Goal: Task Accomplishment & Management: Use online tool/utility

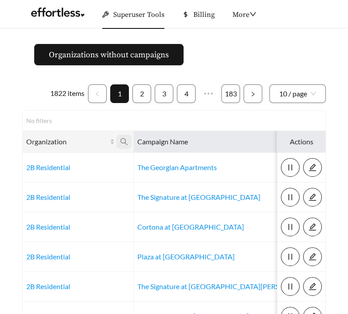
click at [124, 141] on icon "search" at bounding box center [124, 142] width 8 height 8
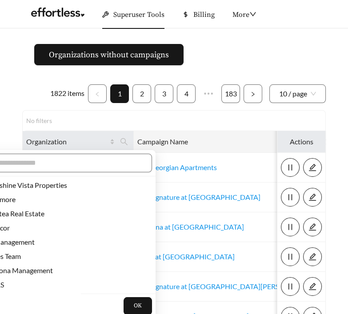
click at [306, 139] on icon "search" at bounding box center [310, 142] width 8 height 8
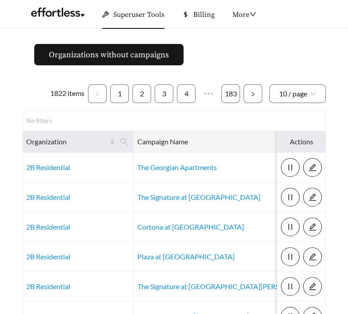
click at [306, 141] on icon "search" at bounding box center [310, 142] width 8 height 8
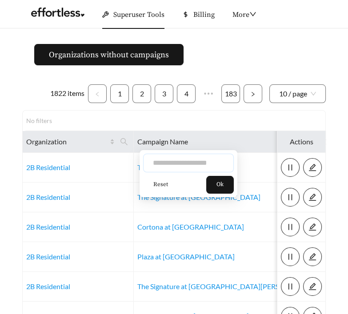
click at [186, 161] on input "text" at bounding box center [188, 163] width 91 height 19
type input "******"
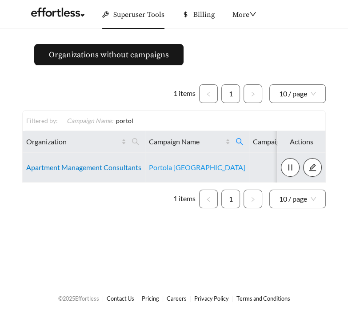
click at [96, 168] on link "Apartment Management Consultants" at bounding box center [83, 167] width 115 height 8
click at [84, 169] on link "Apartment Management Consultants" at bounding box center [83, 167] width 115 height 8
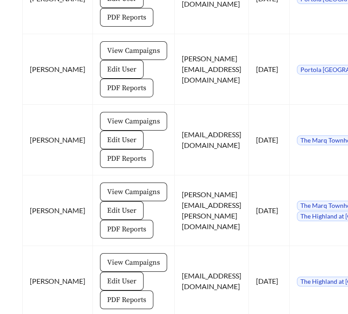
scroll to position [2213, 0]
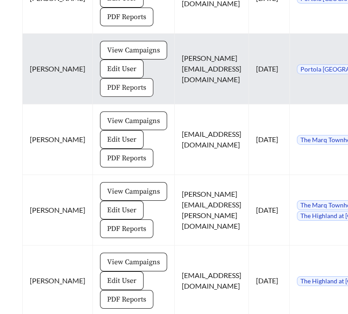
click at [107, 93] on span "PDF Reports" at bounding box center [126, 87] width 39 height 11
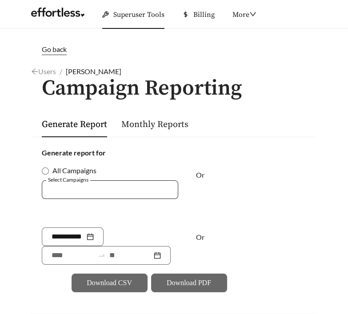
click at [90, 190] on div at bounding box center [104, 190] width 116 height 12
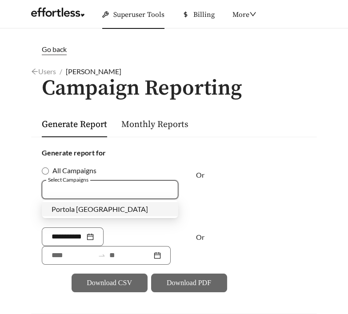
click at [87, 211] on span "Portola [GEOGRAPHIC_DATA]" at bounding box center [100, 209] width 96 height 8
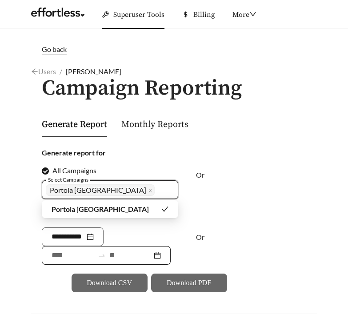
click at [78, 254] on input at bounding box center [73, 255] width 43 height 11
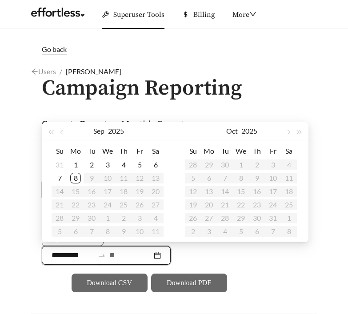
type input "**********"
click at [61, 131] on span "button" at bounding box center [62, 132] width 4 height 4
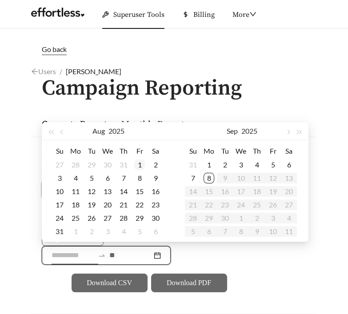
type input "**********"
click at [139, 164] on div "1" at bounding box center [139, 165] width 11 height 11
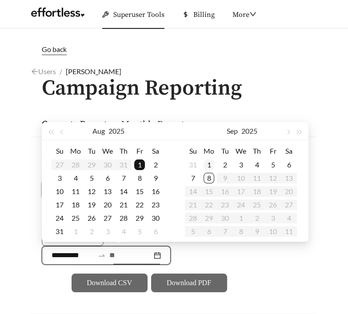
type input "**********"
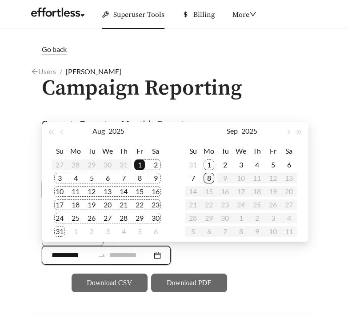
type input "**********"
click at [274, 164] on div "5" at bounding box center [273, 165] width 11 height 11
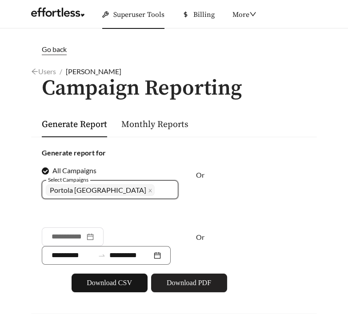
click at [192, 285] on span "Download PDF" at bounding box center [189, 283] width 44 height 11
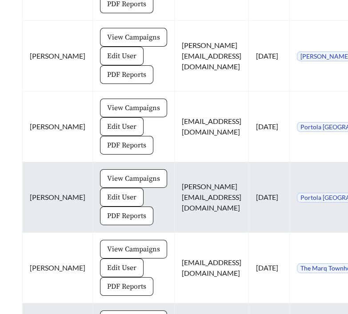
scroll to position [2084, 0]
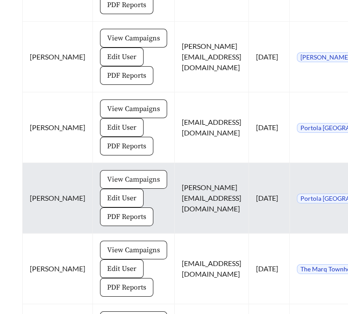
click at [108, 185] on span "View Campaigns" at bounding box center [133, 179] width 53 height 11
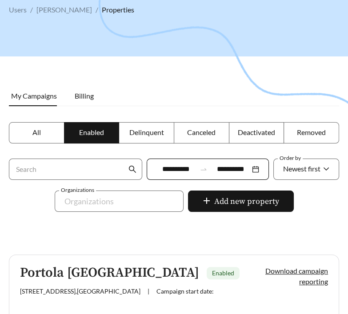
scroll to position [151, 0]
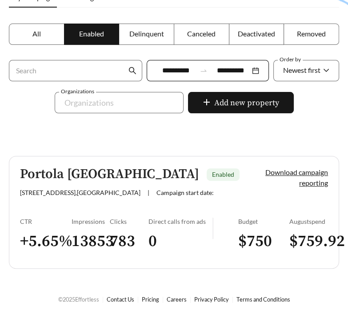
click at [56, 206] on link "Portola Centennial Hills Enabled 7531 Tule Springs Rd , Las Vegas | Campaign st…" at bounding box center [174, 212] width 330 height 113
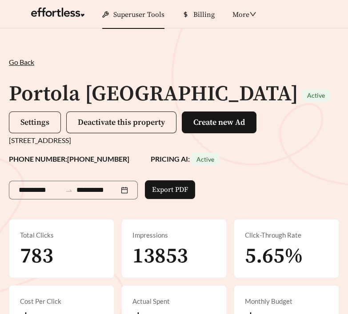
click at [18, 121] on button "Settings" at bounding box center [35, 123] width 52 height 22
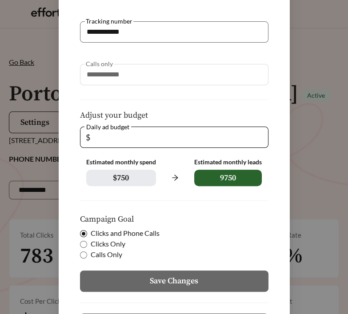
scroll to position [188, 0]
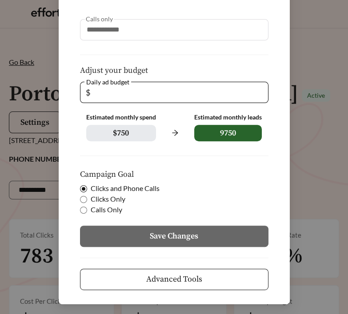
click at [146, 284] on span "Advanced Tools" at bounding box center [174, 279] width 56 height 12
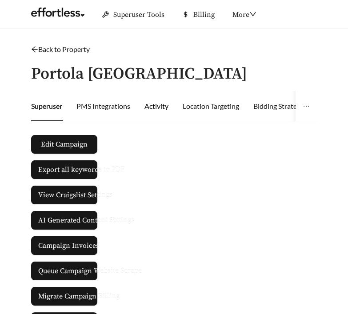
click at [154, 110] on div "Activity" at bounding box center [156, 106] width 24 height 11
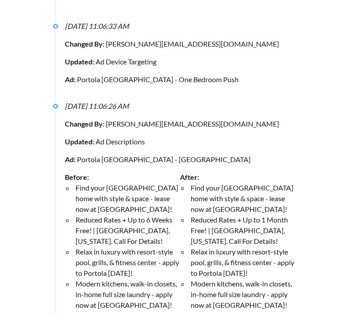
scroll to position [362, 0]
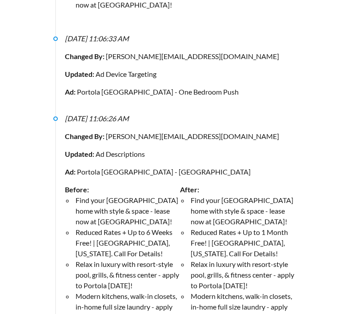
click at [142, 195] on li "Find your Las Vegas home with style & space - lease now at Portola Centennial H…" at bounding box center [127, 211] width 106 height 32
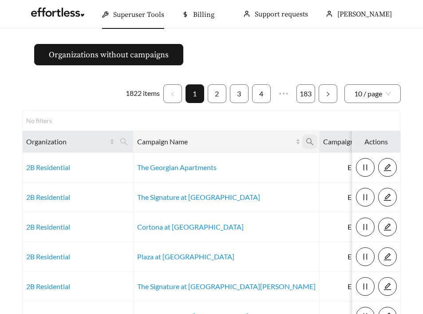
click at [306, 140] on icon "search" at bounding box center [310, 142] width 8 height 8
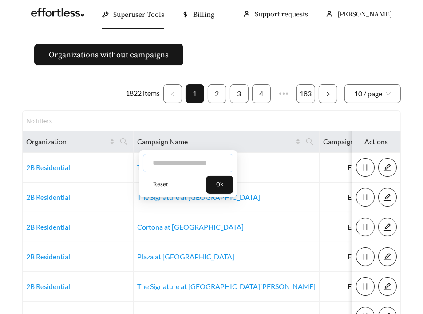
click at [208, 166] on input "text" at bounding box center [188, 163] width 91 height 19
type input "****"
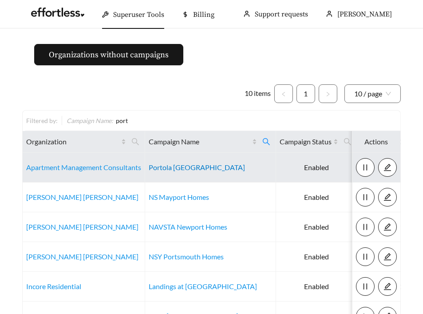
click at [208, 167] on link "Portola [GEOGRAPHIC_DATA]" at bounding box center [197, 167] width 96 height 8
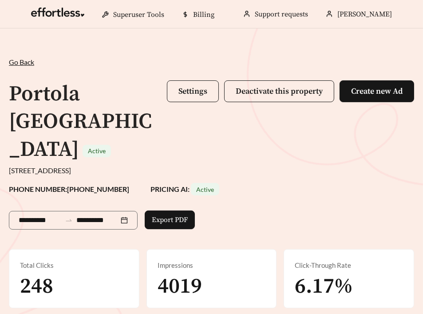
scroll to position [587, 0]
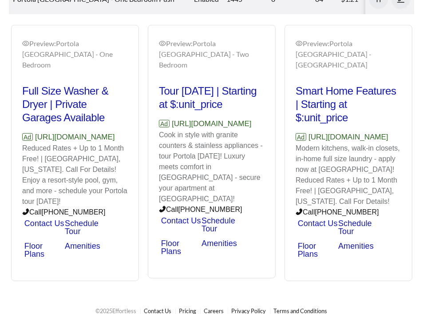
click at [176, 125] on p "Ad [URL][DOMAIN_NAME]" at bounding box center [212, 124] width 106 height 12
drag, startPoint x: 191, startPoint y: 133, endPoint x: 157, endPoint y: 122, distance: 35.4
click at [157, 122] on div "Preview: [GEOGRAPHIC_DATA] - Two Bedroom Tour [DATE] | Starting at $:unit_price…" at bounding box center [211, 153] width 127 height 251
copy p "[URL][DOMAIN_NAME]"
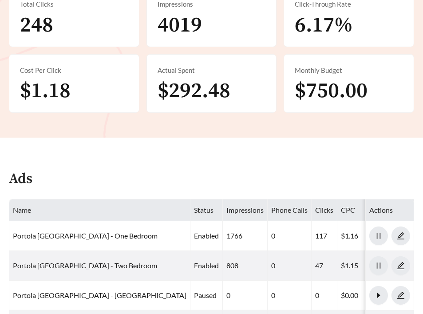
scroll to position [0, 0]
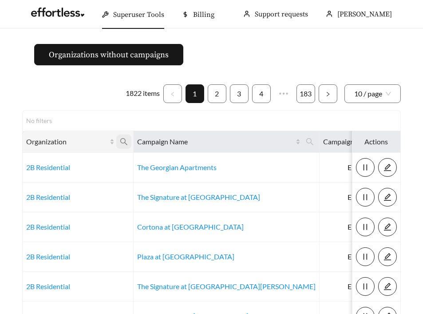
click at [124, 140] on icon "search" at bounding box center [124, 142] width 8 height 8
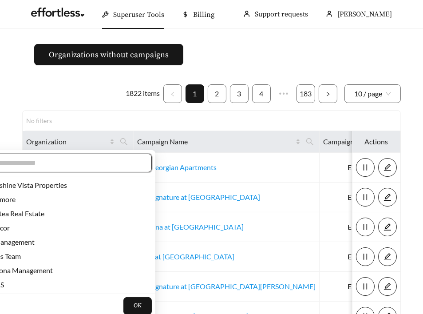
click at [100, 161] on input "text" at bounding box center [66, 163] width 152 height 11
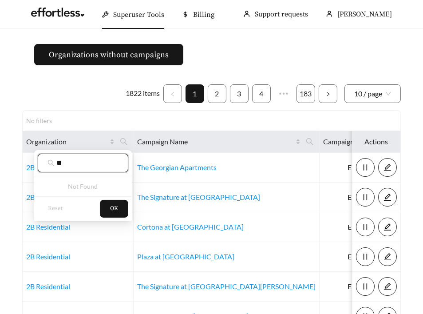
type input "*"
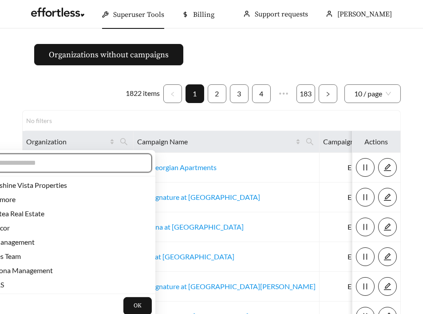
click at [77, 164] on input "text" at bounding box center [66, 163] width 152 height 11
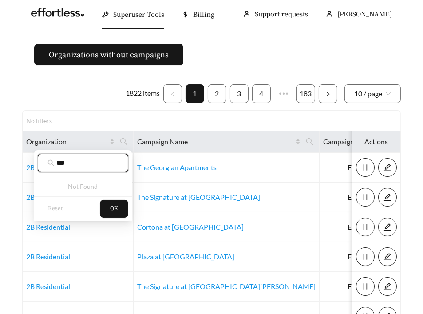
click at [93, 159] on input "***" at bounding box center [87, 163] width 62 height 11
type input "*"
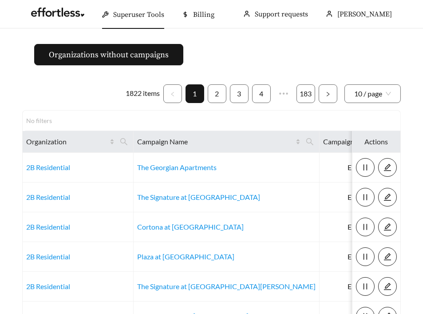
click at [80, 123] on div "No filters" at bounding box center [211, 120] width 371 height 9
click at [123, 138] on icon "search" at bounding box center [123, 141] width 7 height 7
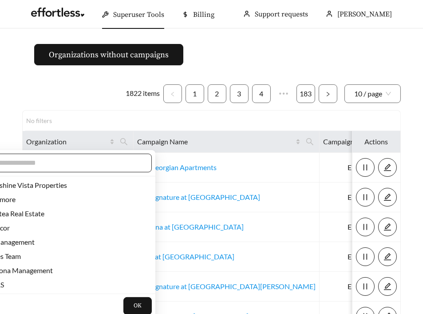
click at [93, 163] on input "text" at bounding box center [66, 163] width 152 height 11
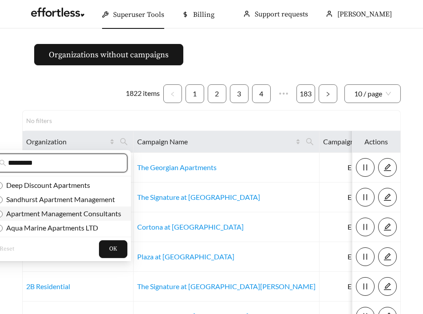
type input "*********"
click at [104, 211] on span "Apartment Management Consultants" at bounding box center [62, 213] width 119 height 8
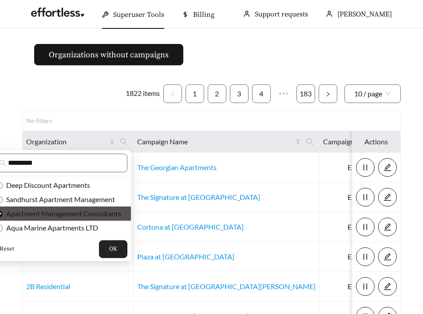
click at [115, 250] on span "OK" at bounding box center [113, 249] width 8 height 9
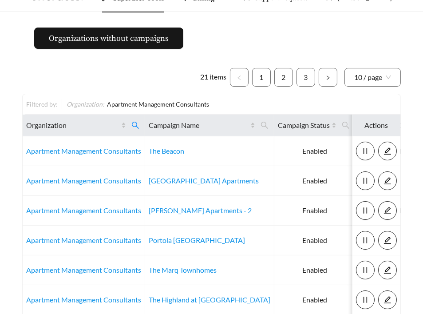
scroll to position [16, 0]
